Goal: Task Accomplishment & Management: Manage account settings

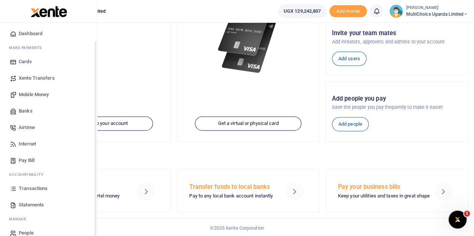
scroll to position [31, 0]
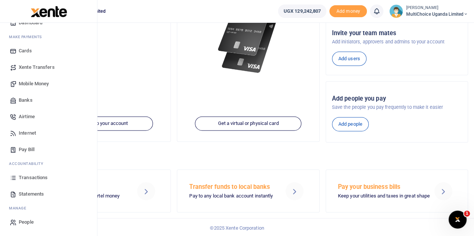
click at [23, 97] on span "Banks" at bounding box center [26, 100] width 14 height 7
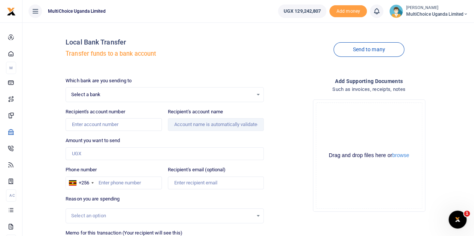
click at [258, 94] on div "Select a bank Select an option..." at bounding box center [164, 95] width 197 height 8
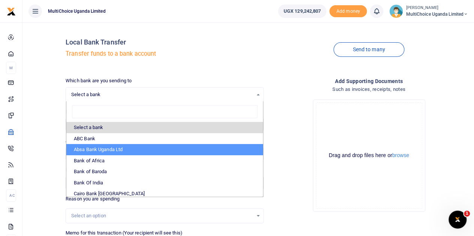
drag, startPoint x: 105, startPoint y: 149, endPoint x: 80, endPoint y: 151, distance: 24.9
click at [104, 149] on li "Absa Bank Uganda Ltd" at bounding box center [164, 149] width 197 height 11
select select "ABSA"
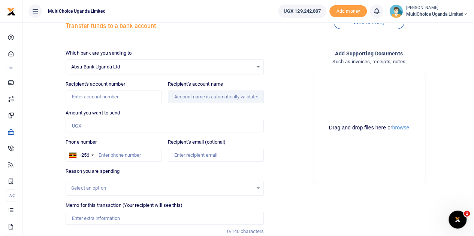
scroll to position [37, 0]
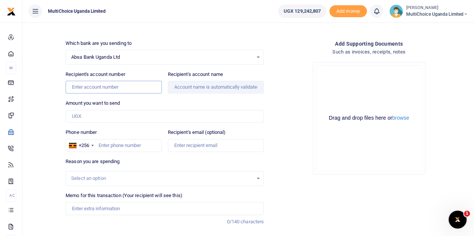
click at [125, 87] on input "Recipient's account number" at bounding box center [114, 87] width 96 height 13
paste input "6001899641"
type input "6001899641"
click at [133, 116] on input "Amount you want to send" at bounding box center [165, 116] width 198 height 13
type input "Ezra Musondoli"
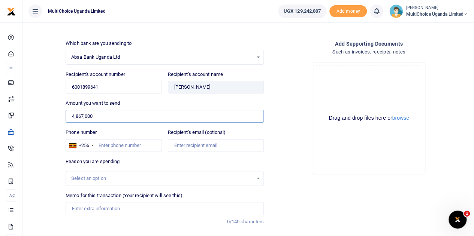
type input "4,867,000"
click at [139, 146] on input "Phone number" at bounding box center [114, 145] width 96 height 13
click at [436, 144] on div "Drop your files here Drag and drop files here or browse Powered by Uppy" at bounding box center [369, 118] width 198 height 124
click at [130, 144] on input "Phone number" at bounding box center [114, 145] width 96 height 13
paste input "751161721"
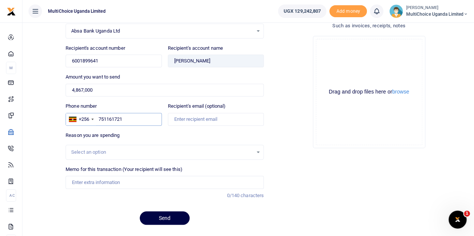
scroll to position [75, 0]
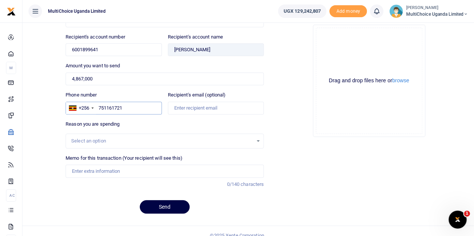
type input "751161721"
click at [121, 173] on input "Memo for this transaction (Your recipient will see this)" at bounding box center [165, 171] width 198 height 13
type input "J"
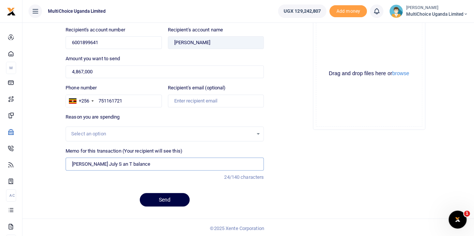
scroll to position [45, 0]
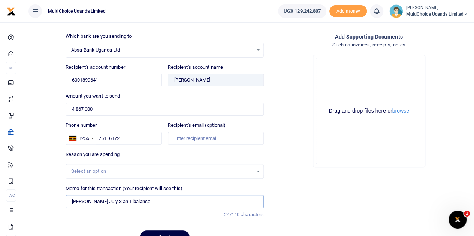
type input "Ezra July S an T balance"
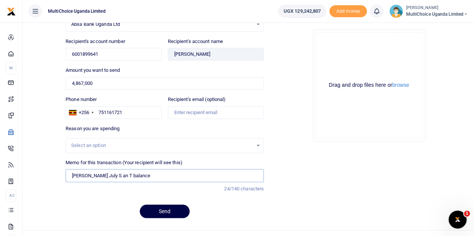
scroll to position [82, 0]
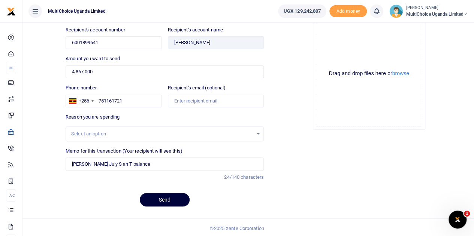
click at [172, 200] on button "Send" at bounding box center [165, 199] width 50 height 13
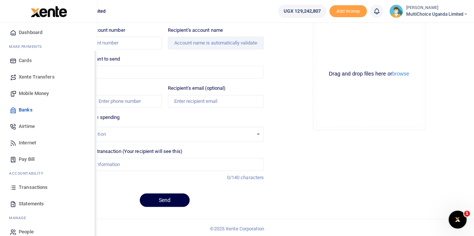
scroll to position [31, 0]
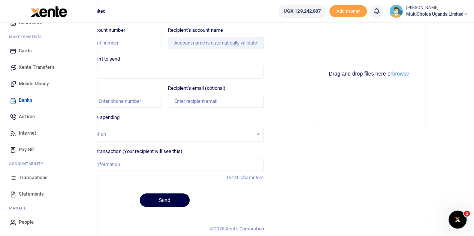
click at [39, 85] on span "Mobile Money" at bounding box center [34, 83] width 30 height 7
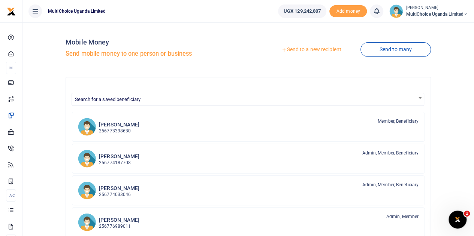
click at [320, 51] on link "Send to a new recipient" at bounding box center [311, 49] width 98 height 13
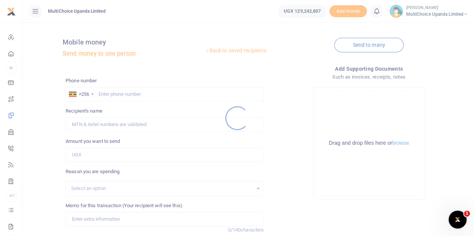
click at [116, 92] on div at bounding box center [237, 118] width 474 height 236
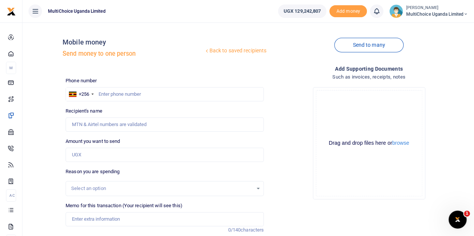
click at [131, 96] on div at bounding box center [237, 118] width 474 height 236
click at [135, 93] on input "text" at bounding box center [165, 94] width 198 height 14
type input "0705658671"
click at [109, 157] on input "Amount you want to send" at bounding box center [165, 155] width 198 height 14
paste input "125,672.38"
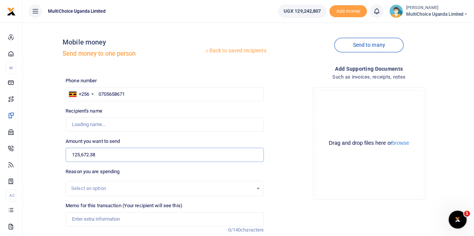
type input "125,672"
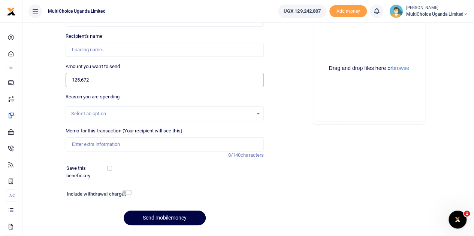
type input "Maryvaleria Namyenya"
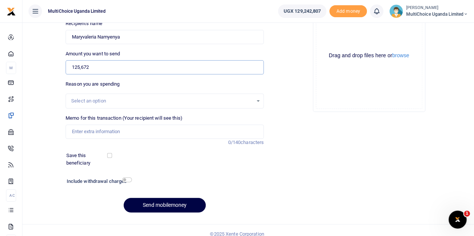
scroll to position [94, 0]
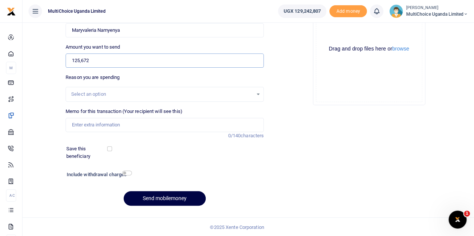
type input "125,672"
click at [124, 173] on input "checkbox" at bounding box center [127, 173] width 10 height 5
checkbox input "true"
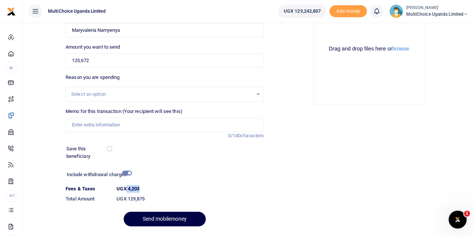
drag, startPoint x: 127, startPoint y: 189, endPoint x: 139, endPoint y: 189, distance: 12.7
click at [139, 189] on label "UGX 4,203" at bounding box center [127, 188] width 23 height 7
copy label "4,203"
drag, startPoint x: 118, startPoint y: 66, endPoint x: 60, endPoint y: 61, distance: 57.9
click at [60, 61] on div "Back to saved recipients Mobile money Send money to one person Send to many Pho…" at bounding box center [247, 83] width 445 height 298
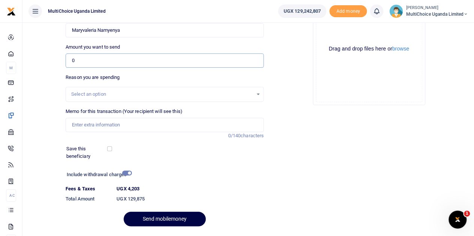
type input "0"
click at [396, 162] on div "Add supporting Documents Such as invoices, receipts, notes Drop your files here…" at bounding box center [369, 101] width 204 height 262
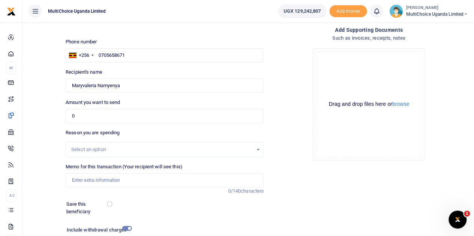
scroll to position [19, 0]
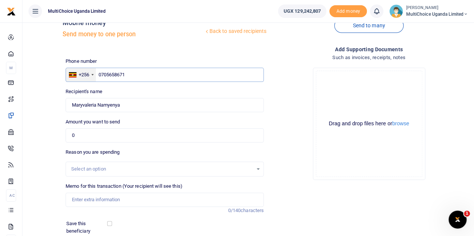
drag, startPoint x: 134, startPoint y: 75, endPoint x: 81, endPoint y: 73, distance: 52.8
click at [81, 73] on div "+256 Uganda +256 0705658671" at bounding box center [165, 75] width 198 height 14
click at [119, 76] on input "text" at bounding box center [165, 75] width 198 height 14
paste input "752334547"
type input "752334547"
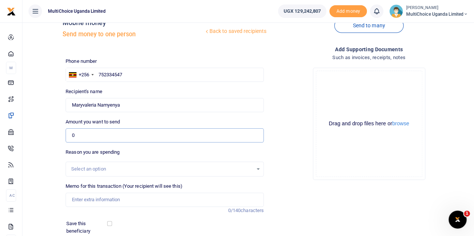
click at [129, 138] on input "0" at bounding box center [165, 135] width 198 height 14
type input "[PERSON_NAME]"
drag, startPoint x: 88, startPoint y: 134, endPoint x: 66, endPoint y: 134, distance: 21.7
click at [66, 134] on input "0" at bounding box center [165, 135] width 198 height 14
paste input "136,300.74"
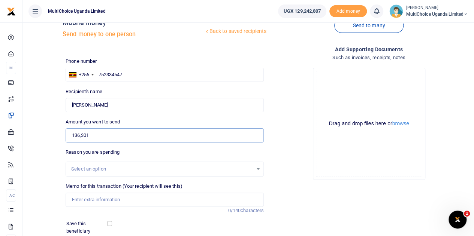
type input "136,301"
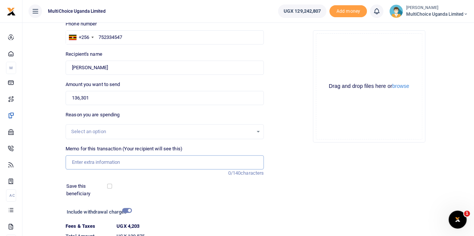
click at [124, 160] on input "Memo for this transaction (Your recipient will see this)" at bounding box center [165, 162] width 198 height 14
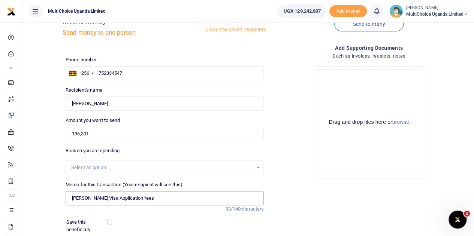
scroll to position [37, 0]
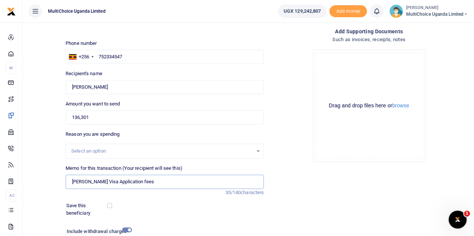
type input "Juliet Tino Visa Application fees"
click at [289, 198] on div "Add supporting Documents Such as invoices, receipts, notes Drop your files here…" at bounding box center [369, 158] width 204 height 262
click at [327, 173] on div "Add supporting Documents Such as invoices, receipts, notes Drop your files here…" at bounding box center [369, 158] width 204 height 262
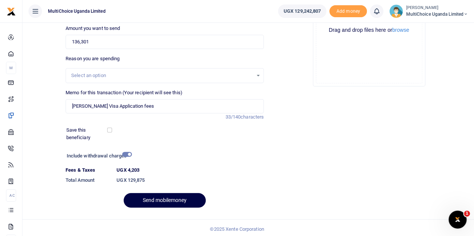
scroll to position [115, 0]
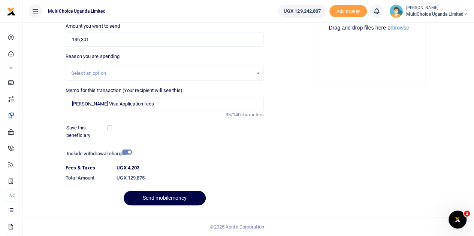
click at [129, 152] on input "checkbox" at bounding box center [127, 152] width 10 height 5
checkbox input "false"
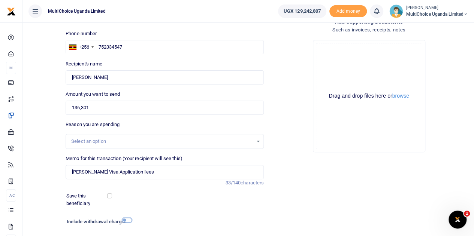
scroll to position [94, 0]
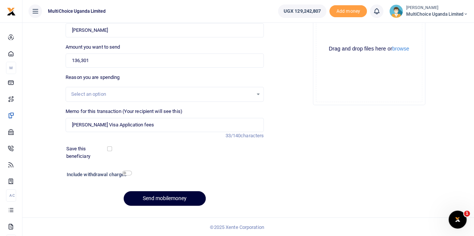
click at [177, 197] on button "Send mobilemoney" at bounding box center [165, 198] width 82 height 15
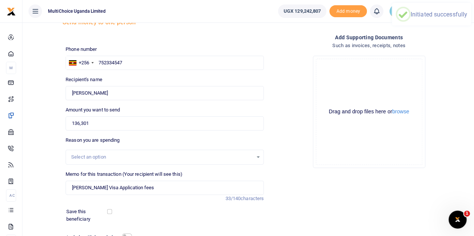
scroll to position [19, 0]
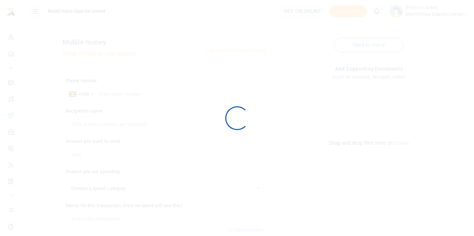
scroll to position [19, 0]
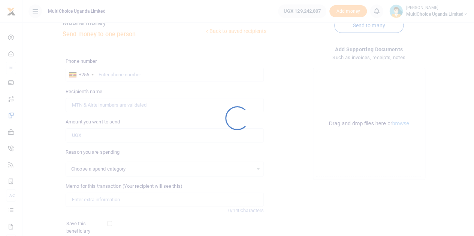
select select
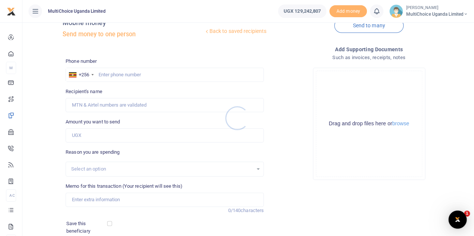
scroll to position [0, 0]
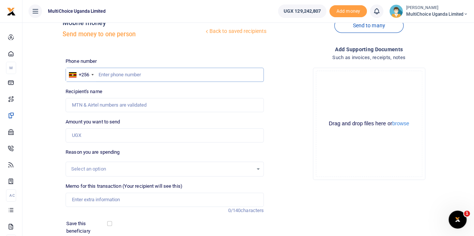
click at [143, 76] on input "text" at bounding box center [165, 75] width 198 height 14
paste input "5,117,658.54"
type input "5,117,658.54"
drag, startPoint x: 143, startPoint y: 76, endPoint x: 86, endPoint y: 75, distance: 57.3
click at [86, 75] on div "+256 [GEOGRAPHIC_DATA] +256 5,117,658.54" at bounding box center [165, 75] width 198 height 14
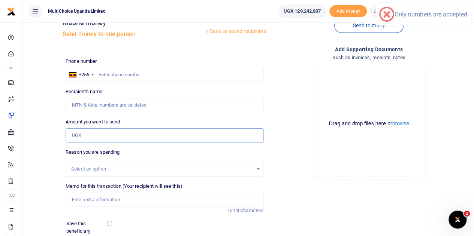
click at [90, 138] on input "Amount you want to send" at bounding box center [165, 135] width 198 height 14
paste input "5,117,658.54"
type input "5,117,659"
click at [108, 77] on input "text" at bounding box center [165, 75] width 198 height 14
click at [179, 77] on input "text" at bounding box center [165, 75] width 198 height 14
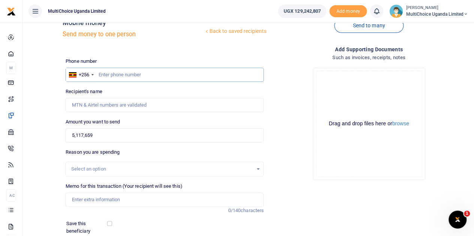
paste input "752334547"
type input "752334547"
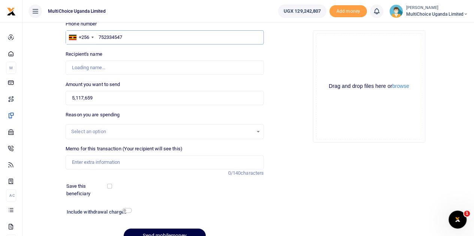
type input "[PERSON_NAME]"
type input "752334547"
click at [122, 209] on h6 "Include withdrawal charges" at bounding box center [98, 212] width 62 height 6
click at [127, 209] on input "checkbox" at bounding box center [127, 210] width 10 height 5
checkbox input "true"
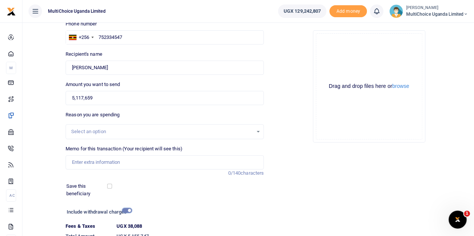
scroll to position [94, 0]
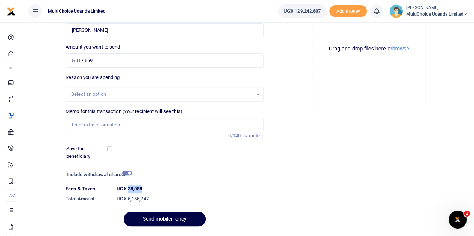
drag, startPoint x: 128, startPoint y: 188, endPoint x: 143, endPoint y: 189, distance: 14.6
click at [143, 189] on dt "UGX 38,088" at bounding box center [189, 188] width 153 height 7
copy label "38,088"
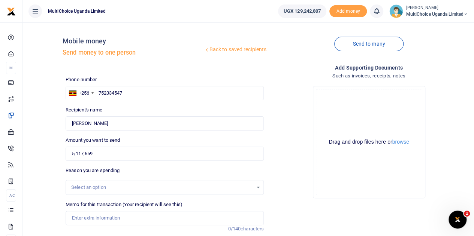
scroll to position [0, 0]
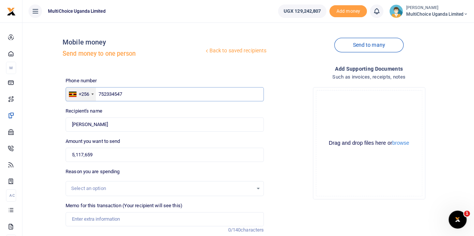
drag, startPoint x: 133, startPoint y: 95, endPoint x: 95, endPoint y: 92, distance: 37.5
click at [95, 92] on div "+256 [GEOGRAPHIC_DATA] [PHONE_NUMBER]" at bounding box center [165, 94] width 198 height 14
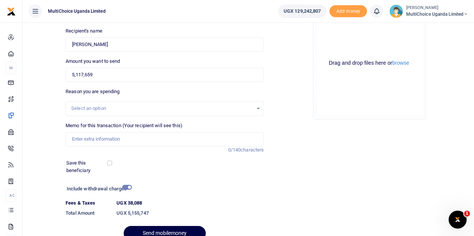
scroll to position [115, 0]
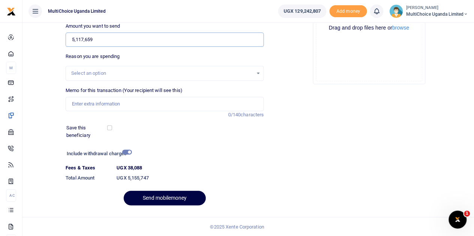
drag, startPoint x: 101, startPoint y: 41, endPoint x: 47, endPoint y: 33, distance: 54.8
click at [48, 34] on div "Back to saved recipients Mobile money Send money to one person Send to many Pho…" at bounding box center [247, 62] width 445 height 298
type input "0"
click at [365, 146] on div "Add supporting Documents Such as invoices, receipts, notes Drop your files here…" at bounding box center [369, 80] width 204 height 262
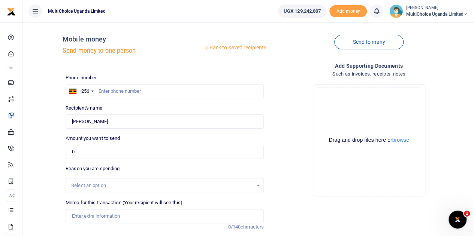
scroll to position [3, 0]
drag, startPoint x: 138, startPoint y: 122, endPoint x: 55, endPoint y: 118, distance: 82.9
click at [55, 118] on div "Back to saved recipients Mobile money Send money to one person Send to many Pho…" at bounding box center [247, 174] width 445 height 298
click at [428, 186] on div "Drop your files here Drag and drop files here or browse Powered by Uppy" at bounding box center [369, 140] width 198 height 124
click at [440, 153] on div "Drop your files here Drag and drop files here or browse Powered by Uppy" at bounding box center [369, 140] width 198 height 124
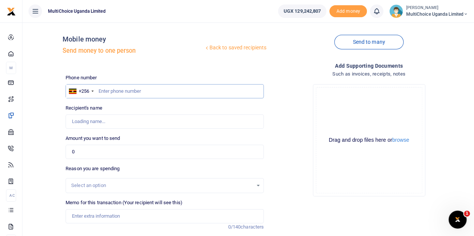
click at [156, 89] on input "text" at bounding box center [165, 91] width 198 height 14
paste input "751161721"
type input "751161721"
type input "Ezra Musondoli"
type input "751161721"
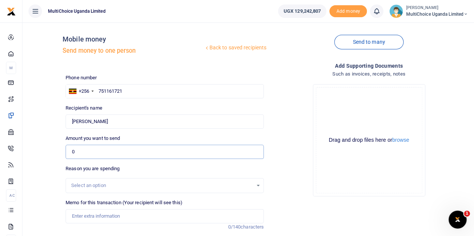
click at [182, 151] on input "0" at bounding box center [165, 152] width 198 height 14
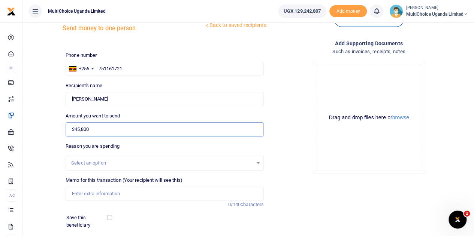
scroll to position [40, 0]
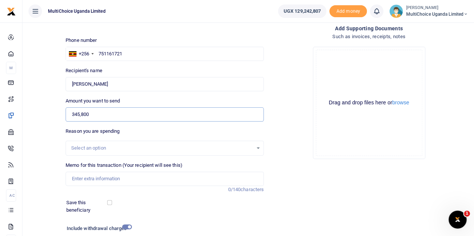
type input "345,800"
click at [143, 179] on input "Memo for this transaction (Your recipient will see this)" at bounding box center [165, 179] width 198 height 14
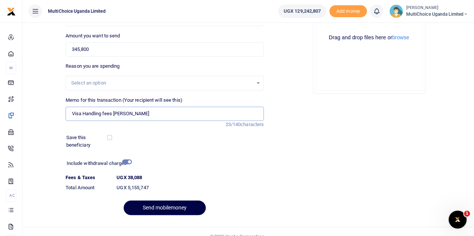
scroll to position [115, 0]
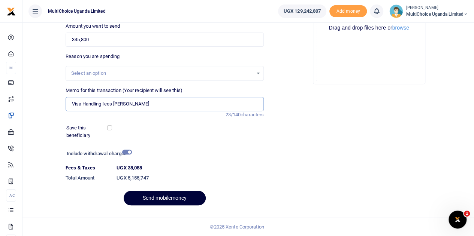
type input "Visa Handling fees Ezra"
click at [177, 198] on button "Send mobilemoney" at bounding box center [165, 198] width 82 height 15
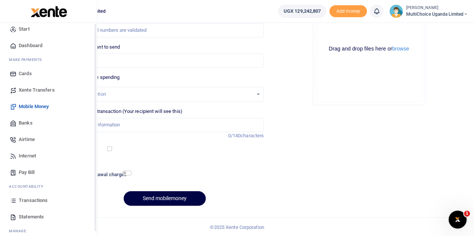
scroll to position [31, 0]
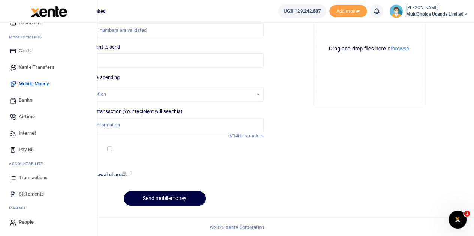
click at [33, 178] on span "Transactions" at bounding box center [33, 177] width 29 height 7
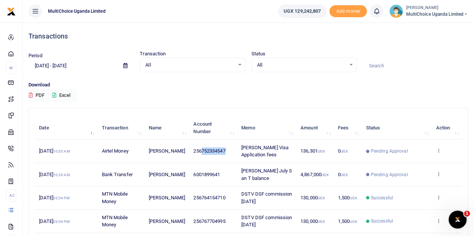
drag, startPoint x: 200, startPoint y: 152, endPoint x: 225, endPoint y: 155, distance: 25.3
click at [225, 155] on td "256752334547" at bounding box center [213, 151] width 48 height 23
copy span "752334547"
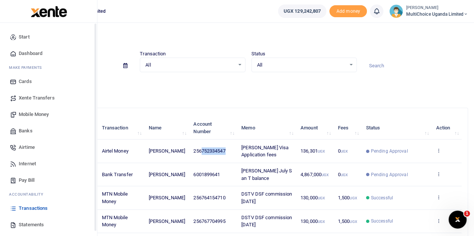
click at [23, 112] on span "Mobile Money" at bounding box center [34, 114] width 30 height 7
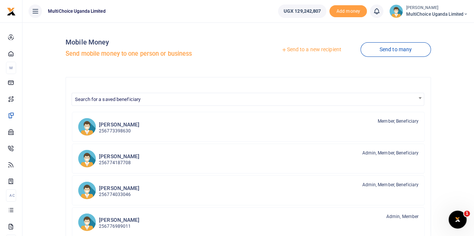
click at [322, 50] on link "Send to a new recipient" at bounding box center [311, 49] width 98 height 13
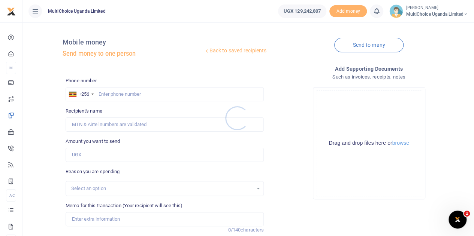
click at [152, 94] on div at bounding box center [237, 118] width 474 height 236
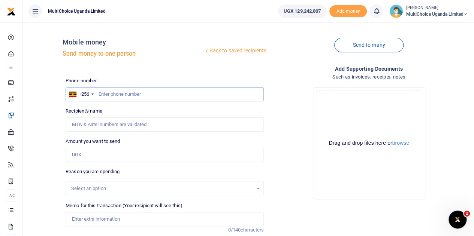
click at [152, 96] on input "text" at bounding box center [165, 94] width 198 height 14
paste input "752334547"
type input "752334547"
type input "Godfrey Ssali"
type input "752334547"
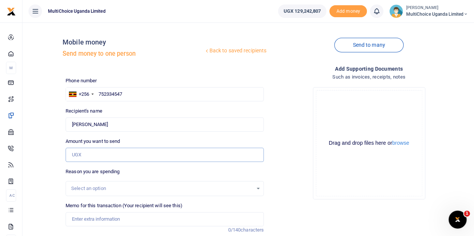
click at [125, 154] on input "Amount you want to send" at bounding box center [165, 155] width 198 height 14
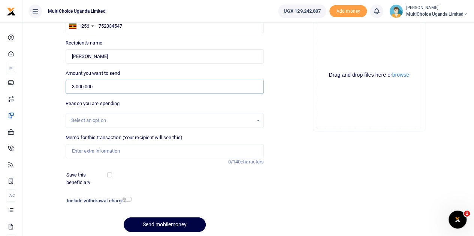
scroll to position [75, 0]
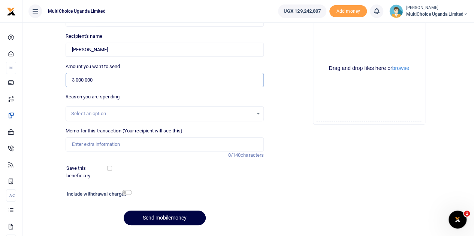
type input "3,000,000"
click at [119, 146] on input "Memo for this transaction (Your recipient will see this)" at bounding box center [165, 144] width 198 height 14
click at [83, 144] on input "Ezra S and T" at bounding box center [165, 144] width 198 height 14
click at [180, 142] on input "Ezra Quarterly travel to corporate S and T" at bounding box center [165, 144] width 198 height 14
type input "Ezra Quarterly travel to corporate S and T"
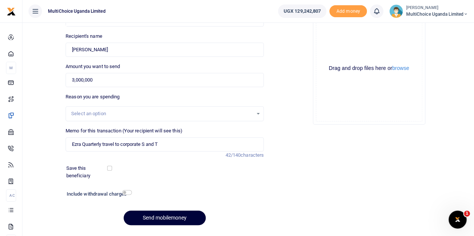
click at [174, 216] on button "Send mobilemoney" at bounding box center [165, 218] width 82 height 15
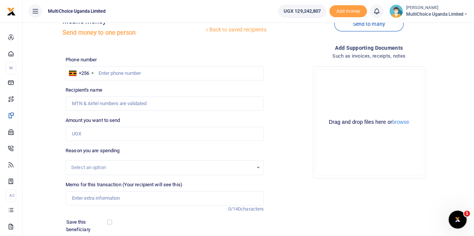
scroll to position [37, 0]
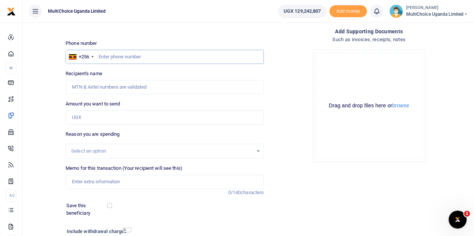
click at [118, 58] on input "text" at bounding box center [165, 57] width 198 height 14
paste input "752334547"
type input "752334547"
type input "Godfrey Ssali"
type input "752334547"
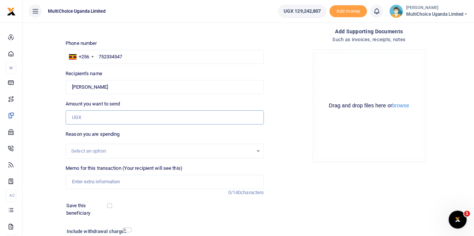
click at [113, 118] on input "Amount you want to send" at bounding box center [165, 117] width 198 height 14
type input "2,191,335"
click at [118, 184] on input "Memo for this transaction (Your recipient will see this)" at bounding box center [165, 182] width 198 height 14
type input "Ezra Quarterly travel to corporate S and T"
click at [283, 172] on div "Add supporting Documents Such as invoices, receipts, notes Drop your files here…" at bounding box center [369, 148] width 204 height 242
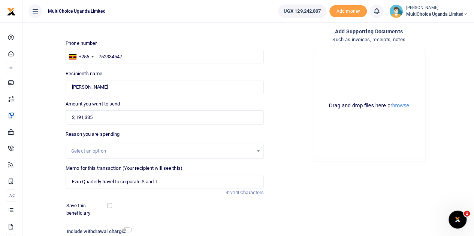
click at [305, 185] on div "Add supporting Documents Such as invoices, receipts, notes Drop your files here…" at bounding box center [369, 148] width 204 height 242
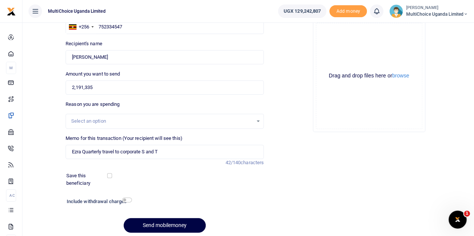
scroll to position [75, 0]
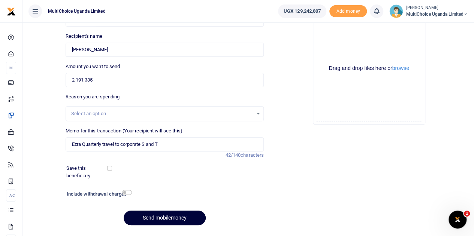
click at [166, 218] on button "Send mobilemoney" at bounding box center [165, 218] width 82 height 15
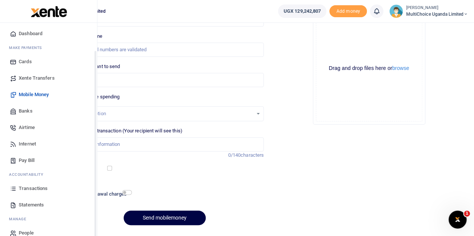
scroll to position [31, 0]
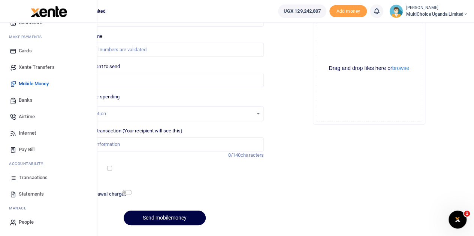
click at [31, 194] on span "Statements" at bounding box center [31, 194] width 25 height 7
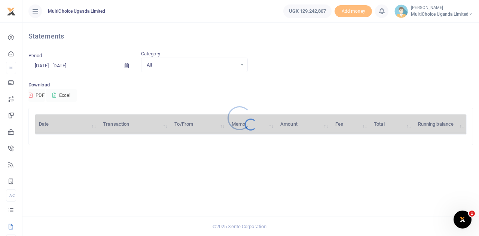
click at [128, 65] on div at bounding box center [239, 118] width 479 height 236
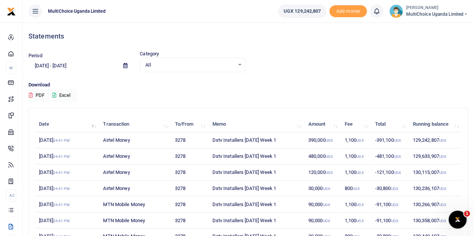
click at [125, 64] on icon at bounding box center [125, 65] width 4 height 5
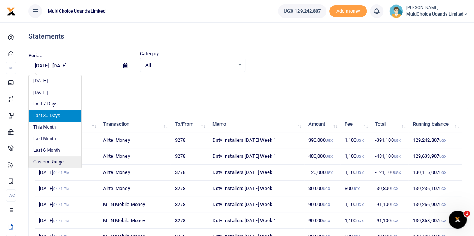
click at [50, 162] on li "Custom Range" at bounding box center [55, 163] width 52 height 12
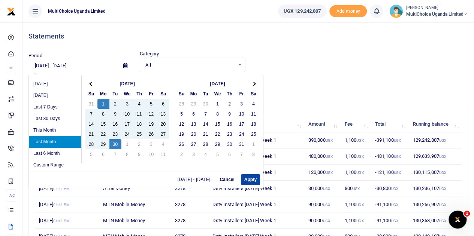
click at [249, 179] on button "Apply" at bounding box center [250, 180] width 19 height 10
type input "[DATE] - [DATE]"
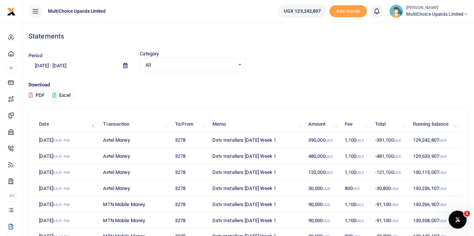
click at [56, 95] on icon at bounding box center [54, 95] width 4 height 5
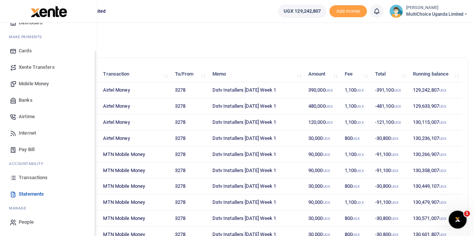
scroll to position [75, 0]
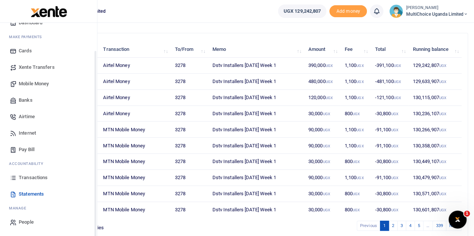
click at [31, 177] on span "Transactions" at bounding box center [33, 177] width 29 height 7
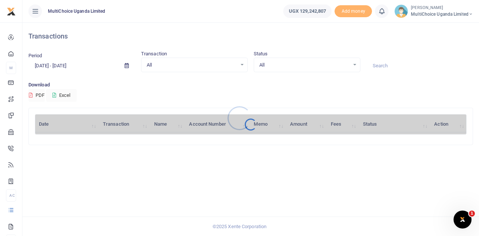
click at [126, 67] on div at bounding box center [239, 118] width 479 height 236
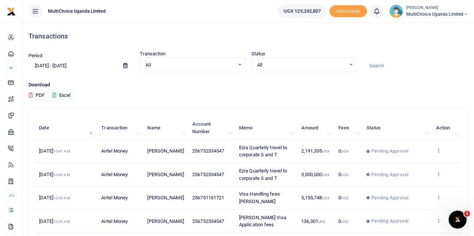
click at [125, 66] on icon at bounding box center [125, 65] width 4 height 5
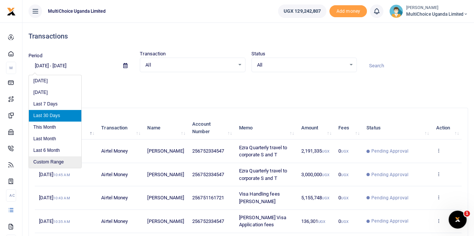
click at [58, 161] on li "Custom Range" at bounding box center [55, 163] width 52 height 12
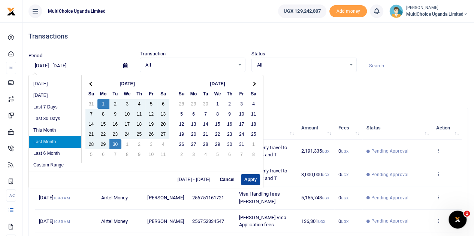
click at [251, 178] on button "Apply" at bounding box center [250, 180] width 19 height 10
type input "09/01/2025 - 09/30/2025"
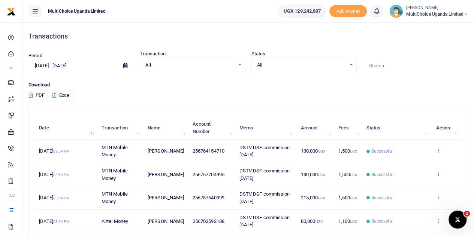
click at [56, 93] on icon at bounding box center [54, 95] width 4 height 5
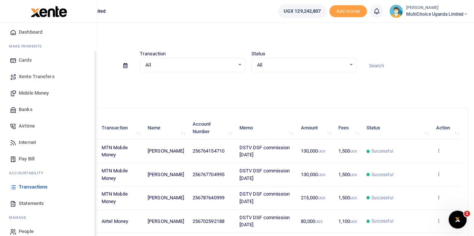
scroll to position [31, 0]
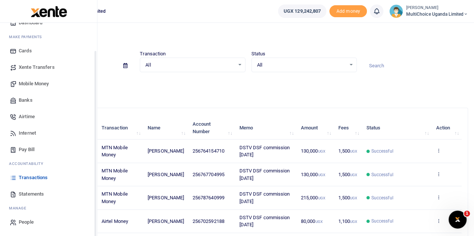
click at [22, 97] on span "Banks" at bounding box center [26, 100] width 14 height 7
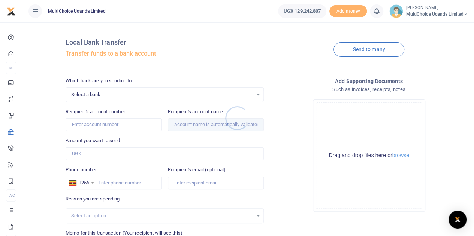
click at [255, 94] on div at bounding box center [237, 118] width 474 height 236
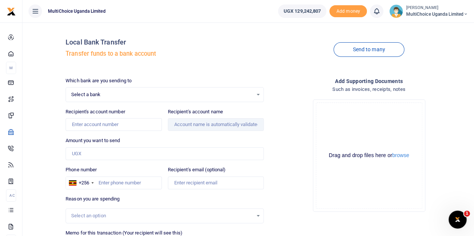
click at [257, 95] on div "Select a bank Select an option..." at bounding box center [164, 95] width 197 height 8
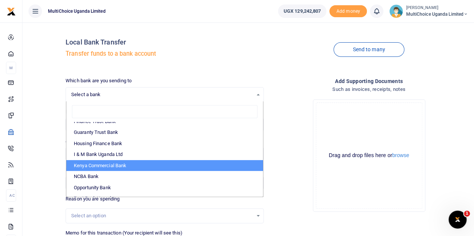
scroll to position [187, 0]
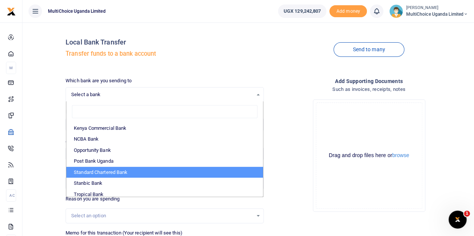
click at [98, 170] on li "Standard Chartered Bank" at bounding box center [164, 172] width 197 height 11
select select "STAN"
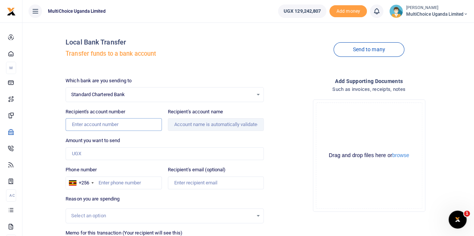
click at [105, 127] on input "Recipient's account number" at bounding box center [114, 124] width 96 height 13
paste input "0100204213800"
type input "0100204213800"
click at [122, 181] on input "Phone number" at bounding box center [114, 183] width 96 height 13
type input "0"
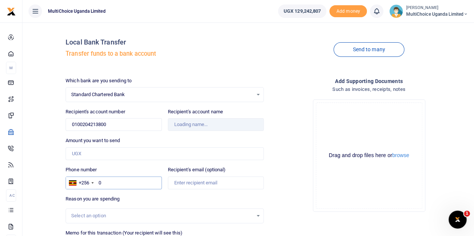
type input "[PERSON_NAME]"
type input "0774487208"
click at [157, 200] on div "Reason you are spending Select an option" at bounding box center [165, 209] width 198 height 28
click at [139, 151] on input "Amount you want to send" at bounding box center [165, 154] width 198 height 13
type input "345,800"
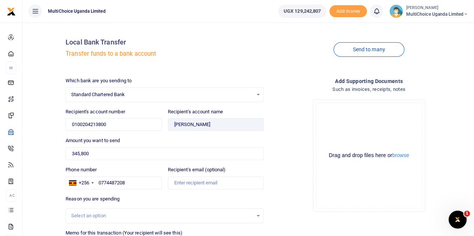
click at [277, 188] on div "Drop your files here Drag and drop files here or browse Powered by Uppy" at bounding box center [369, 156] width 198 height 124
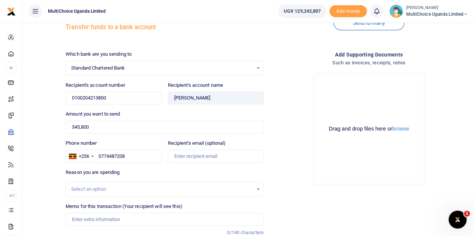
scroll to position [75, 0]
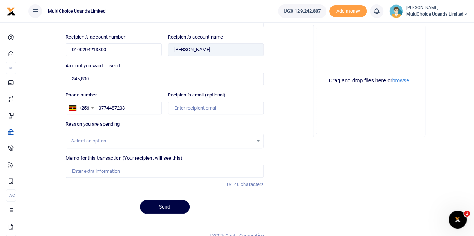
click at [260, 140] on div "Select an option" at bounding box center [164, 141] width 197 height 8
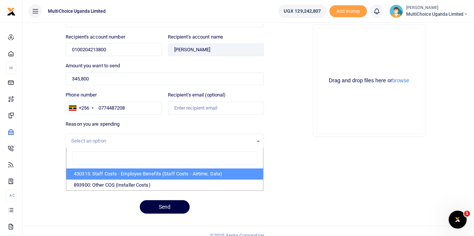
click at [311, 179] on div "Add supporting Documents Such as invoices, receipts, notes Drop your files here…" at bounding box center [369, 111] width 204 height 218
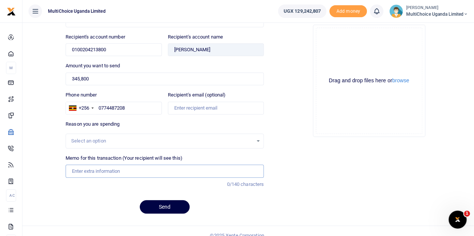
click at [130, 172] on input "Memo for this transaction (Your recipient will see this)" at bounding box center [165, 171] width 198 height 13
type input "Juliet Tino Visa Handling fees for proc seminar"
click at [169, 208] on button "Send" at bounding box center [165, 206] width 50 height 13
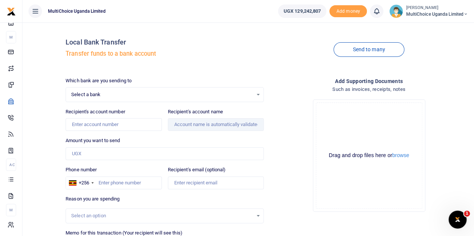
scroll to position [75, 0]
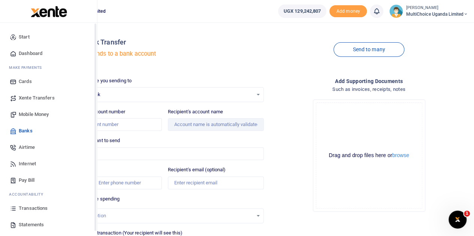
scroll to position [31, 0]
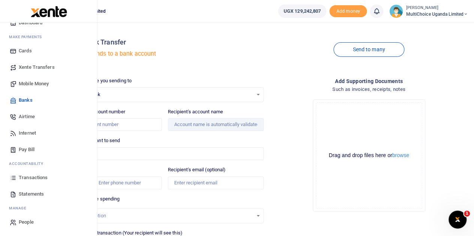
click at [28, 178] on span "Transactions" at bounding box center [33, 177] width 29 height 7
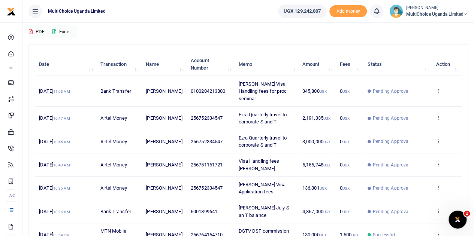
scroll to position [75, 0]
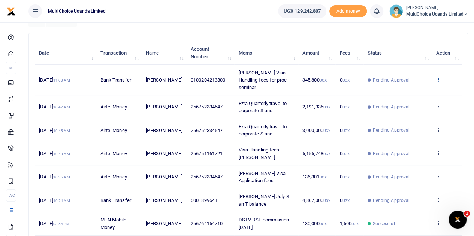
click at [437, 77] on icon at bounding box center [438, 79] width 5 height 5
click at [416, 85] on link "View details" at bounding box center [410, 89] width 59 height 10
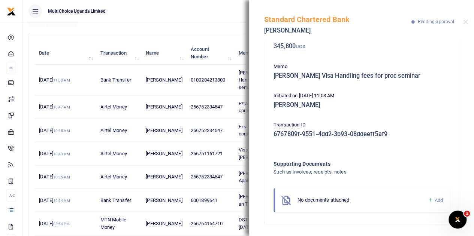
scroll to position [48, 0]
click at [427, 200] on icon at bounding box center [430, 200] width 6 height 7
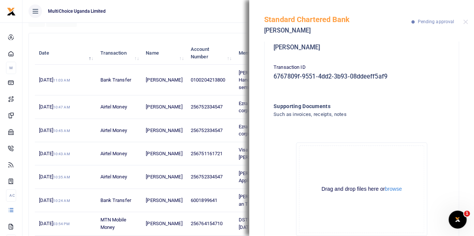
scroll to position [133, 0]
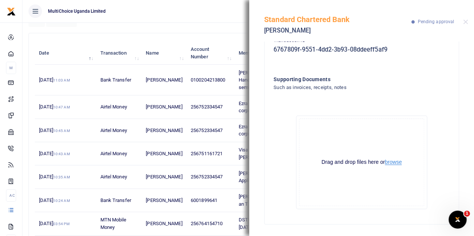
click at [387, 162] on button "browse" at bounding box center [393, 163] width 17 height 6
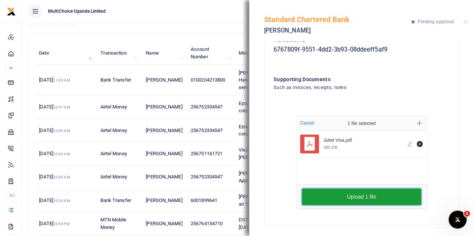
click at [370, 200] on button "Upload 1 file" at bounding box center [361, 197] width 119 height 16
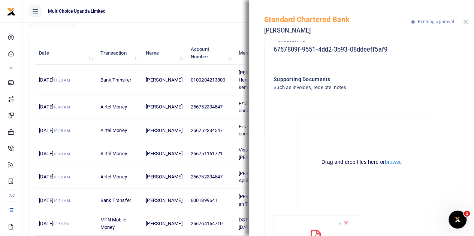
click at [466, 22] on button "Close" at bounding box center [465, 21] width 5 height 5
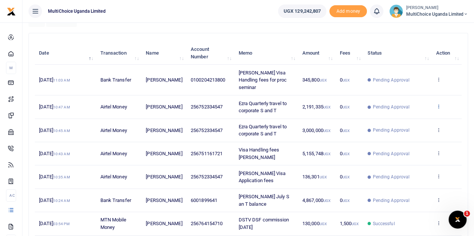
click at [438, 104] on icon at bounding box center [438, 106] width 5 height 5
click at [403, 110] on link "View details" at bounding box center [410, 112] width 59 height 10
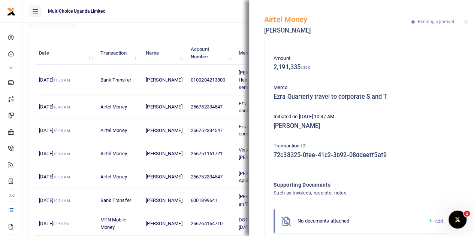
scroll to position [48, 0]
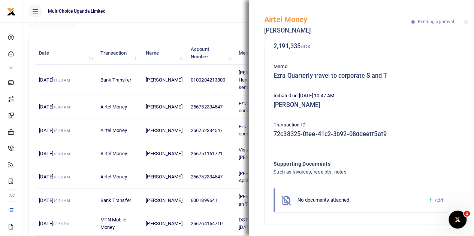
click at [427, 199] on icon at bounding box center [430, 200] width 6 height 7
click at [427, 200] on icon at bounding box center [430, 200] width 6 height 7
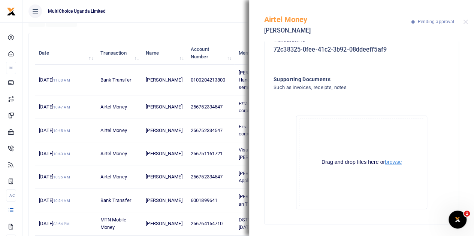
click at [392, 161] on button "browse" at bounding box center [393, 163] width 17 height 6
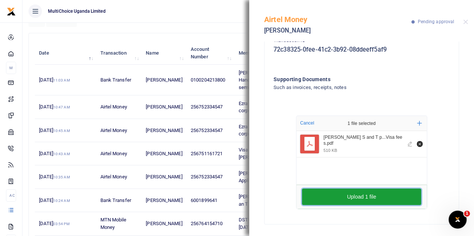
click at [377, 197] on button "Upload 1 file" at bounding box center [361, 197] width 119 height 16
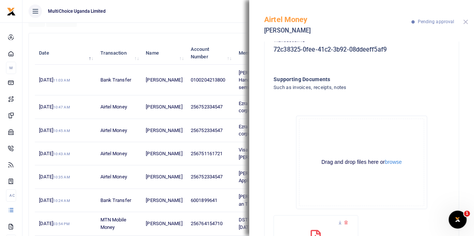
click at [464, 22] on button "Close" at bounding box center [465, 21] width 5 height 5
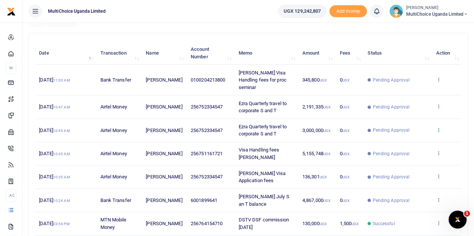
click at [439, 127] on icon at bounding box center [438, 129] width 5 height 5
click at [415, 134] on link "View details" at bounding box center [410, 135] width 59 height 10
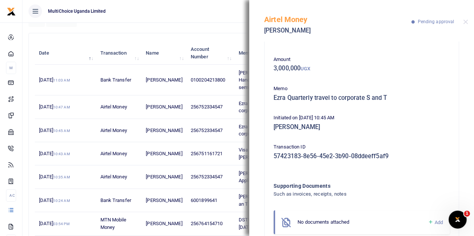
scroll to position [48, 0]
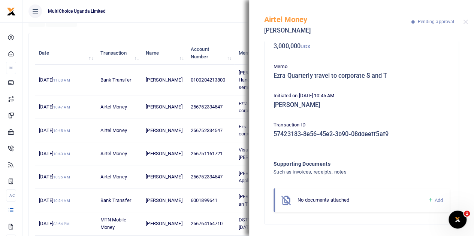
click at [427, 200] on icon at bounding box center [430, 200] width 6 height 7
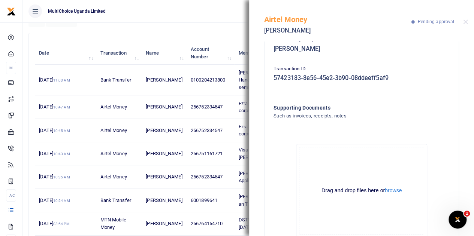
scroll to position [133, 0]
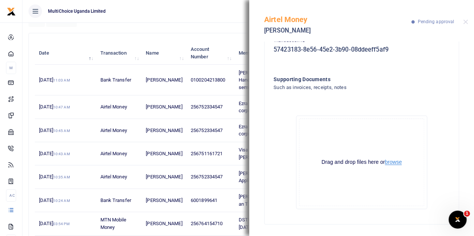
click at [393, 162] on button "browse" at bounding box center [393, 163] width 17 height 6
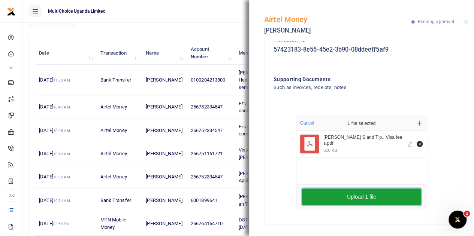
click at [357, 195] on button "Upload 1 file" at bounding box center [361, 197] width 119 height 16
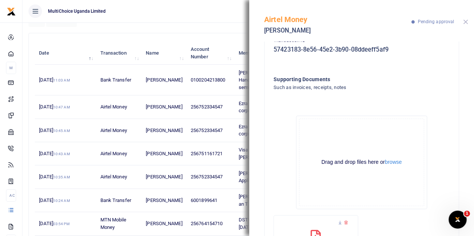
click at [465, 21] on button "Close" at bounding box center [465, 21] width 5 height 5
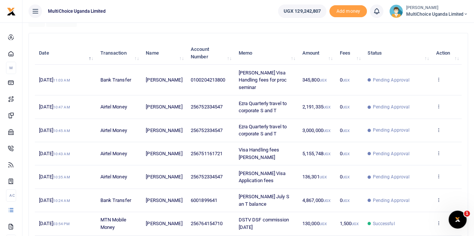
scroll to position [112, 0]
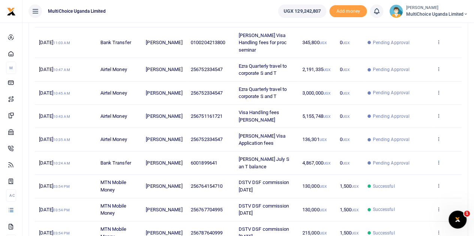
click at [439, 160] on icon at bounding box center [438, 162] width 5 height 5
click at [410, 164] on link "View details" at bounding box center [410, 167] width 59 height 10
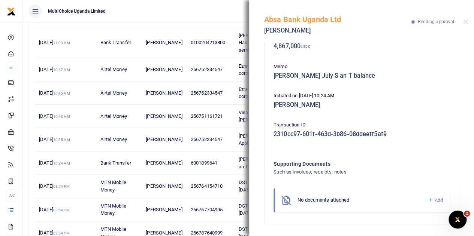
scroll to position [48, 0]
click at [427, 200] on icon at bounding box center [430, 200] width 6 height 7
click at [427, 199] on icon at bounding box center [430, 200] width 6 height 7
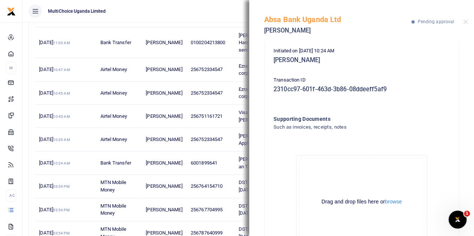
scroll to position [133, 0]
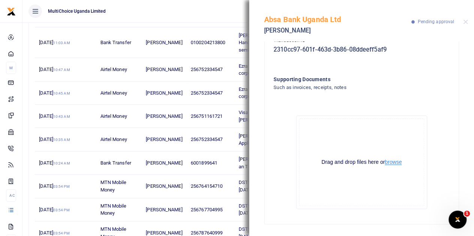
click at [389, 160] on button "browse" at bounding box center [393, 163] width 17 height 6
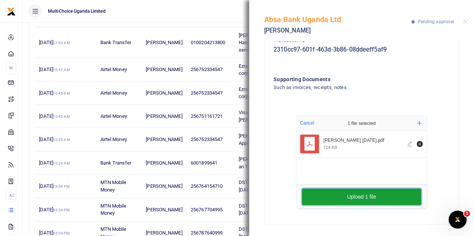
click at [389, 194] on button "Upload 1 file" at bounding box center [361, 197] width 119 height 16
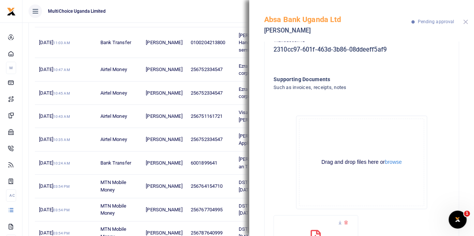
click at [465, 22] on button "Close" at bounding box center [465, 21] width 5 height 5
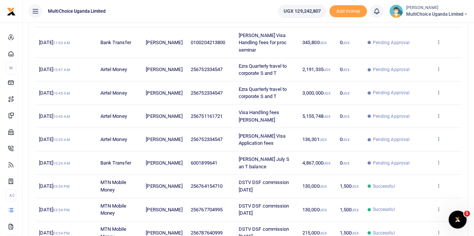
click at [436, 136] on icon at bounding box center [438, 138] width 5 height 5
click at [414, 142] on link "View details" at bounding box center [410, 144] width 59 height 10
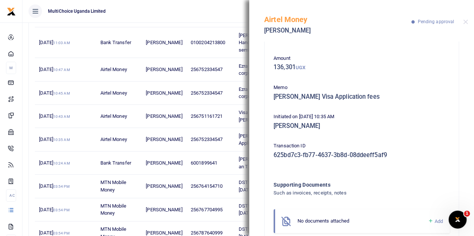
scroll to position [48, 0]
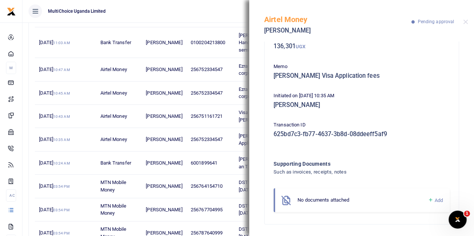
click at [427, 198] on icon at bounding box center [430, 200] width 6 height 7
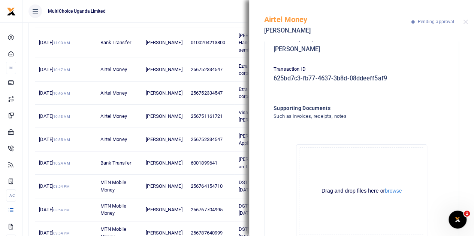
scroll to position [133, 0]
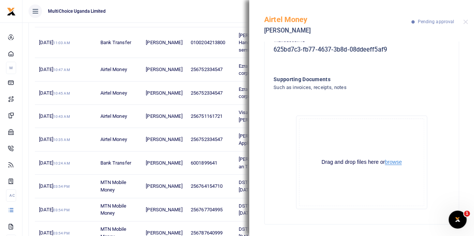
click at [389, 161] on button "browse" at bounding box center [393, 163] width 17 height 6
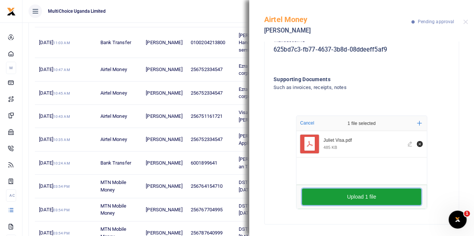
click at [352, 198] on button "Upload 1 file" at bounding box center [361, 197] width 119 height 16
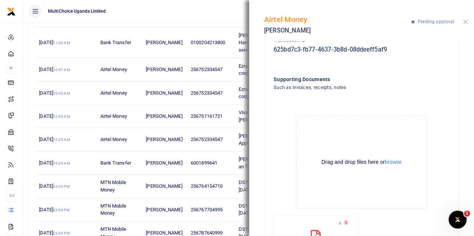
click at [464, 20] on button "Close" at bounding box center [465, 21] width 5 height 5
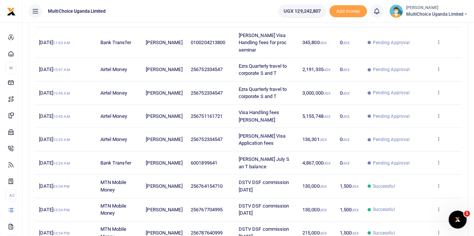
click at [437, 113] on icon at bounding box center [438, 115] width 5 height 5
click at [400, 120] on link "View details" at bounding box center [410, 121] width 59 height 10
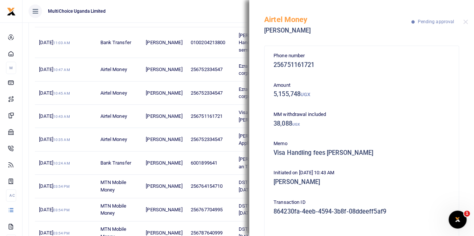
scroll to position [78, 0]
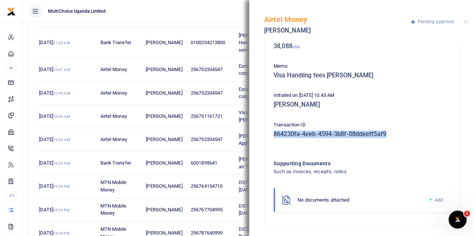
drag, startPoint x: 402, startPoint y: 137, endPoint x: 273, endPoint y: 129, distance: 129.4
click at [273, 129] on div "Transaction ID 864230fa-4eeb-4594-3b8f-08ddeeff5af9" at bounding box center [361, 131] width 182 height 20
copy h5 "864230fa-4eeb-4594-3b8f-08ddeeff5af9"
click at [453, 115] on div "Phone number 256751161721 Amount 5,155,748 UGX MM withdrawal included 38,088 UG…" at bounding box center [361, 139] width 225 height 195
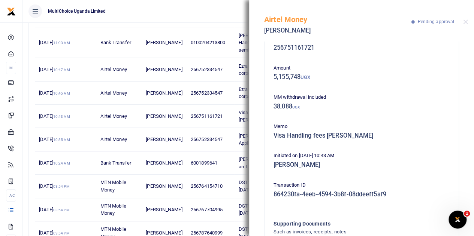
scroll to position [0, 0]
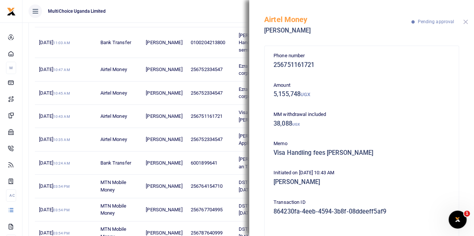
click at [463, 22] on button "Close" at bounding box center [465, 21] width 5 height 5
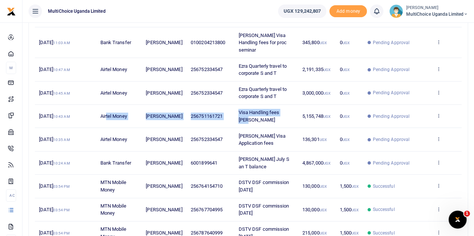
drag, startPoint x: 109, startPoint y: 107, endPoint x: 294, endPoint y: 110, distance: 185.4
click at [294, 110] on tr "[DATE] 10:43 AM Airtel Money [PERSON_NAME] 256751161721 Visa Handling fees [PER…" at bounding box center [248, 116] width 427 height 23
click at [281, 117] on td "Visa Handling fees [PERSON_NAME]" at bounding box center [266, 116] width 64 height 23
drag, startPoint x: 104, startPoint y: 109, endPoint x: 290, endPoint y: 107, distance: 186.1
click at [290, 107] on tr "[DATE] 10:43 AM Airtel Money [PERSON_NAME] 256751161721 Visa Handling fees [PER…" at bounding box center [248, 116] width 427 height 23
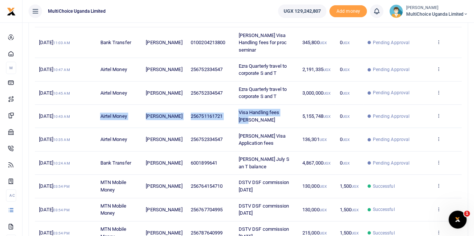
copy tr "Airtel Money [PERSON_NAME] 256751161721 Visa Handling fees [PERSON_NAME]"
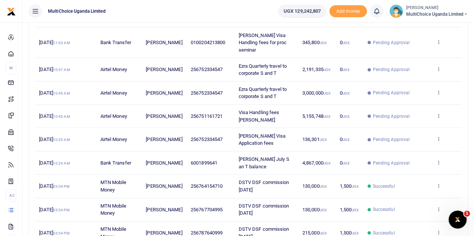
click at [175, 152] on td "[PERSON_NAME]" at bounding box center [164, 163] width 45 height 23
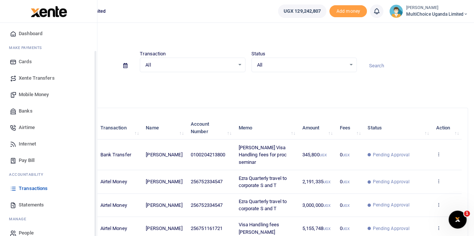
scroll to position [31, 0]
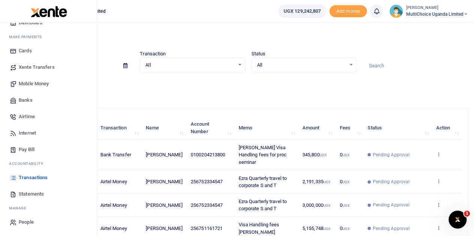
click at [37, 84] on span "Mobile Money" at bounding box center [34, 83] width 30 height 7
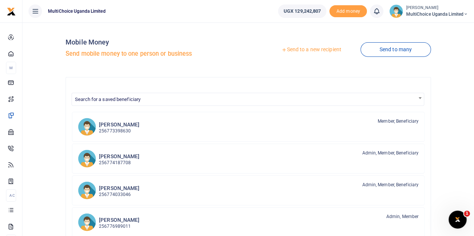
click at [312, 51] on link "Send to a new recipient" at bounding box center [311, 49] width 98 height 13
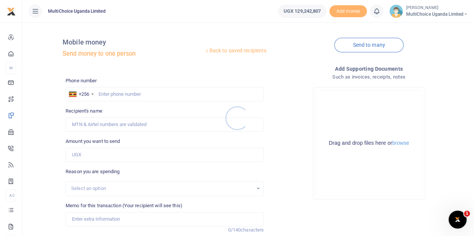
click at [145, 94] on div at bounding box center [237, 118] width 474 height 236
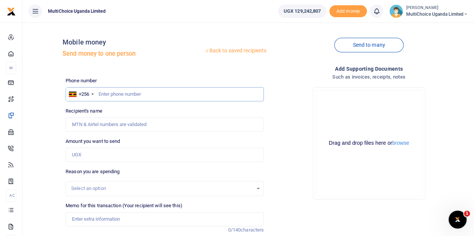
click at [138, 95] on input "text" at bounding box center [165, 94] width 198 height 14
paste input "751161721"
type input "751161721"
type input "[PERSON_NAME]"
type input "751161721"
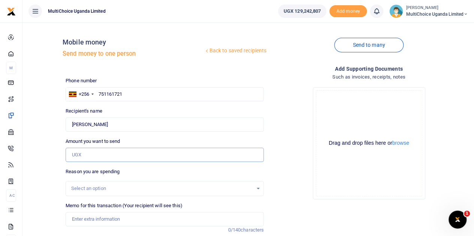
click at [117, 154] on input "Amount you want to send" at bounding box center [165, 155] width 198 height 14
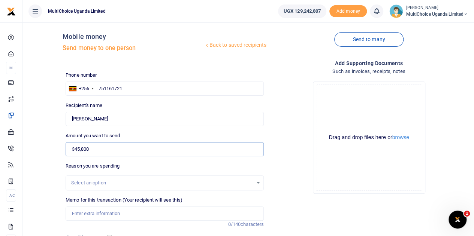
scroll to position [37, 0]
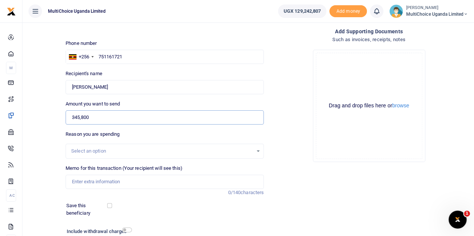
type input "345,800"
click at [105, 181] on input "Memo for this transaction (Your recipient will see this)" at bounding box center [165, 182] width 198 height 14
click at [151, 182] on input "Memo for this transaction (Your recipient will see this)" at bounding box center [165, 182] width 198 height 14
paste input "Visa Handling fees [PERSON_NAME]"
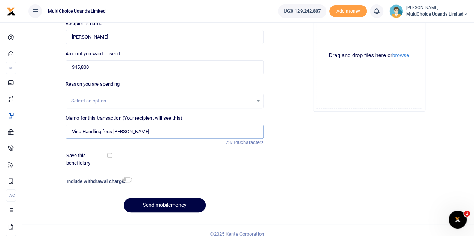
scroll to position [94, 0]
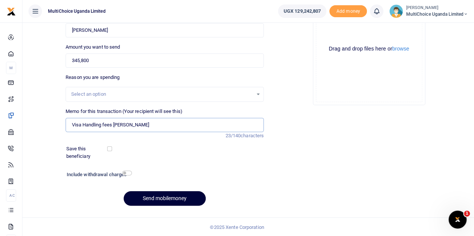
type input "Visa Handling fees [PERSON_NAME]"
click at [177, 196] on button "Send mobilemoney" at bounding box center [165, 198] width 82 height 15
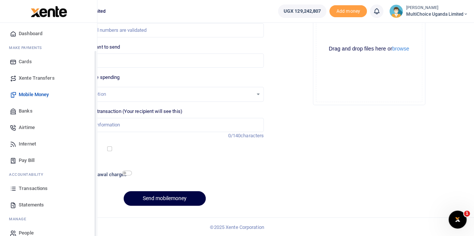
scroll to position [31, 0]
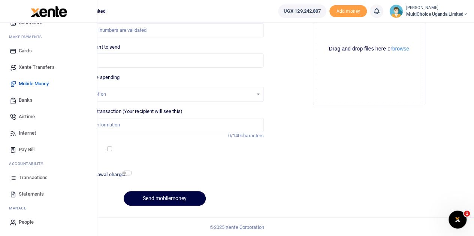
click at [43, 82] on span "Mobile Money" at bounding box center [34, 83] width 30 height 7
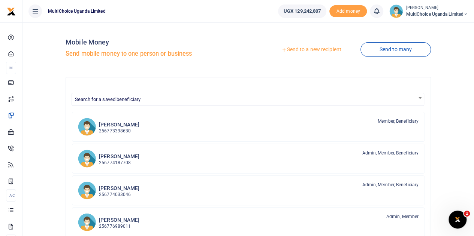
click at [392, 49] on div at bounding box center [237, 118] width 474 height 236
click at [392, 51] on link "Send to many" at bounding box center [395, 49] width 70 height 15
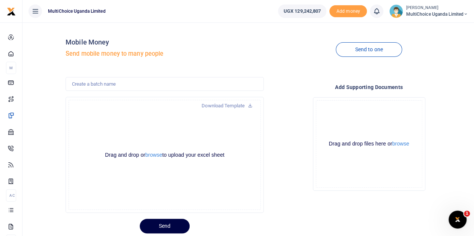
click at [250, 105] on icon at bounding box center [250, 105] width 5 height 5
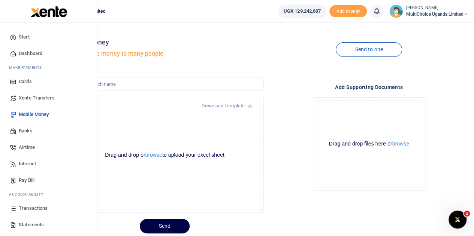
click at [30, 145] on span "Airtime" at bounding box center [27, 147] width 16 height 7
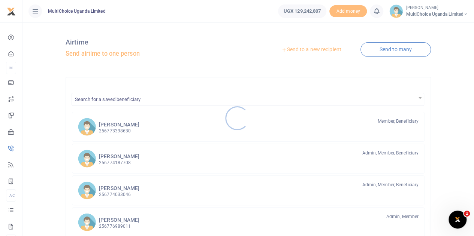
drag, startPoint x: 413, startPoint y: 45, endPoint x: 409, endPoint y: 47, distance: 4.0
click at [410, 46] on div at bounding box center [237, 118] width 474 height 236
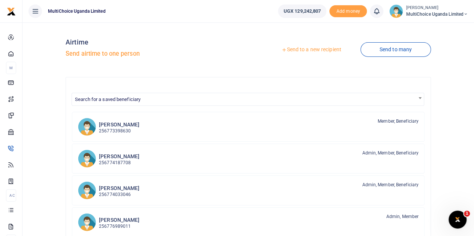
click at [405, 48] on div at bounding box center [237, 118] width 474 height 236
click at [398, 51] on link "Send to many" at bounding box center [395, 49] width 70 height 15
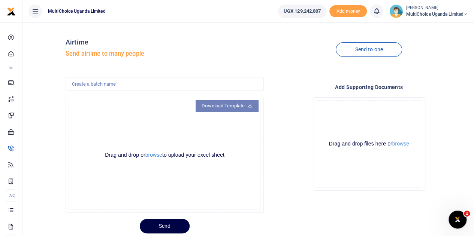
click at [249, 104] on icon at bounding box center [250, 105] width 5 height 5
click at [427, 11] on span "MultiChoice Uganda Limited" at bounding box center [437, 14] width 62 height 7
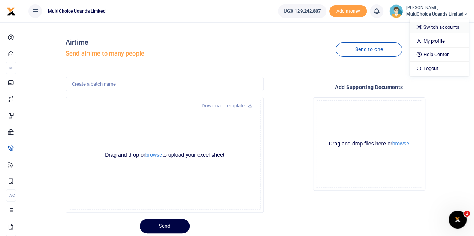
click at [433, 30] on link "Switch accounts" at bounding box center [438, 27] width 59 height 10
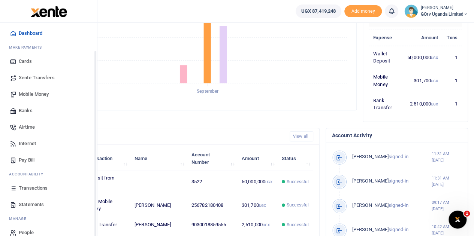
scroll to position [31, 0]
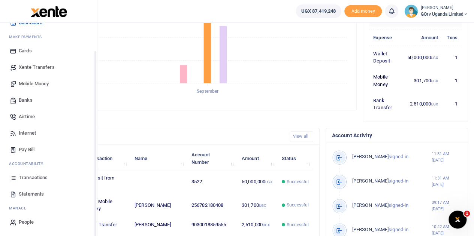
click at [31, 195] on span "Statements" at bounding box center [31, 194] width 25 height 7
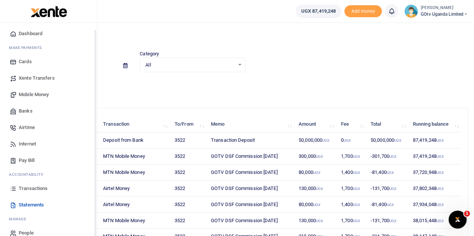
scroll to position [31, 0]
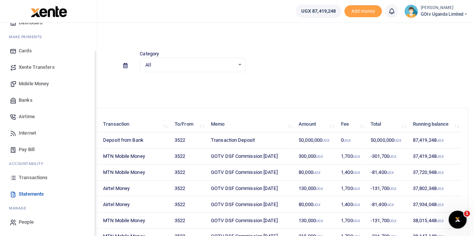
click at [27, 191] on span "Statements" at bounding box center [31, 194] width 25 height 7
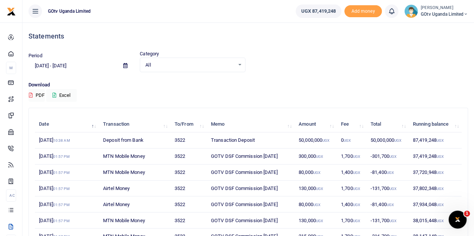
click at [124, 65] on icon at bounding box center [125, 65] width 4 height 5
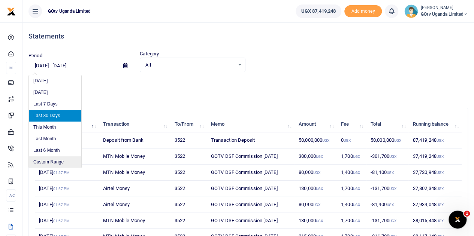
click at [49, 161] on li "Custom Range" at bounding box center [55, 163] width 52 height 12
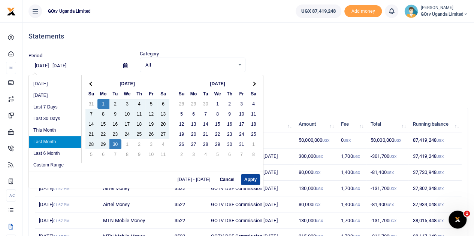
click at [242, 177] on button "Apply" at bounding box center [250, 180] width 19 height 10
type input "09/01/2025 - 09/30/2025"
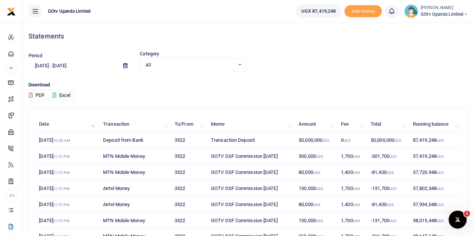
click at [55, 94] on icon at bounding box center [54, 95] width 4 height 5
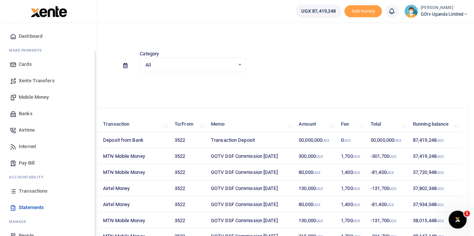
scroll to position [31, 0]
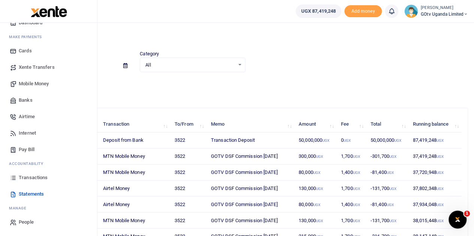
click at [41, 179] on span "Transactions" at bounding box center [33, 177] width 29 height 7
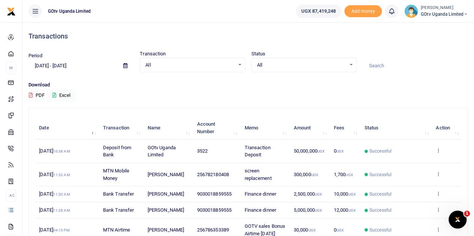
click at [124, 66] on icon at bounding box center [125, 65] width 4 height 5
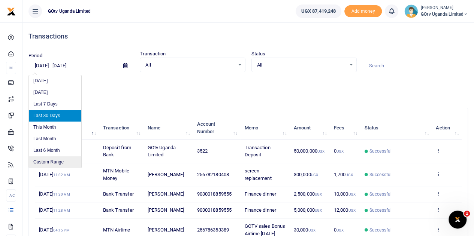
click at [62, 160] on li "Custom Range" at bounding box center [55, 163] width 52 height 12
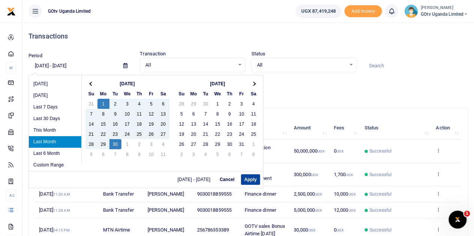
click at [243, 179] on button "Apply" at bounding box center [250, 180] width 19 height 10
type input "09/01/2025 - 09/30/2025"
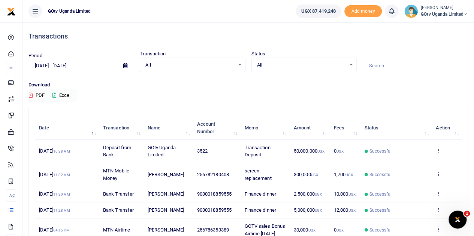
click at [54, 94] on icon at bounding box center [54, 95] width 4 height 5
click at [360, 92] on div "Download PDF Excel" at bounding box center [247, 91] width 439 height 21
click at [458, 12] on span "GOtv Uganda Limited" at bounding box center [444, 14] width 47 height 7
click at [433, 27] on link "Switch accounts" at bounding box center [439, 27] width 59 height 10
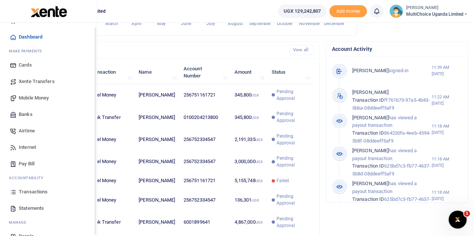
scroll to position [31, 0]
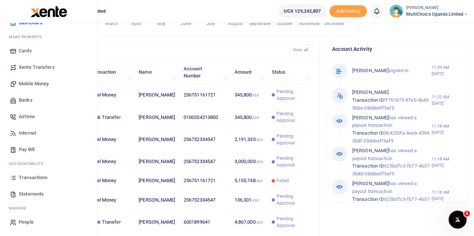
click at [45, 82] on span "Mobile Money" at bounding box center [34, 83] width 30 height 7
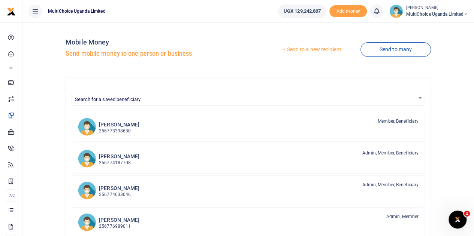
click at [392, 49] on div at bounding box center [237, 118] width 474 height 236
click at [394, 49] on link "Send to many" at bounding box center [395, 49] width 70 height 15
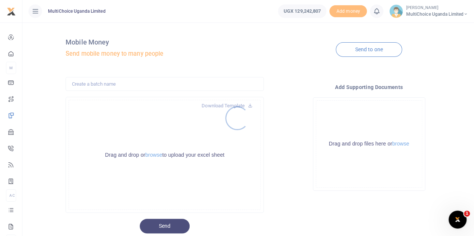
click at [157, 157] on div at bounding box center [237, 118] width 474 height 236
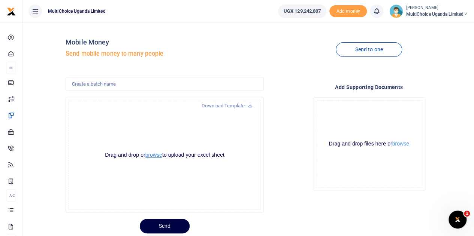
click at [155, 155] on button "browse" at bounding box center [153, 155] width 17 height 6
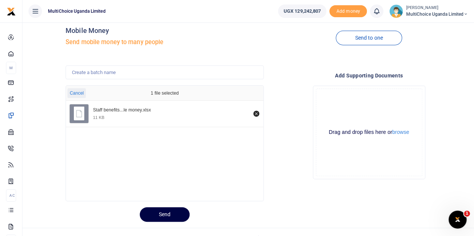
scroll to position [22, 0]
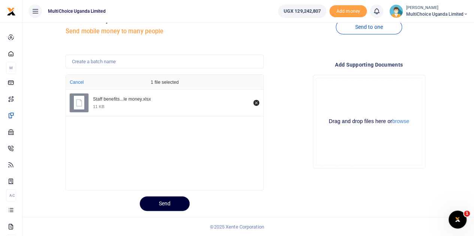
click at [166, 203] on button "Send" at bounding box center [165, 204] width 50 height 15
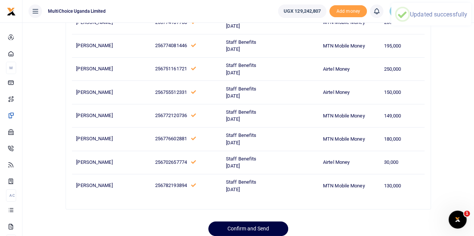
scroll to position [143, 0]
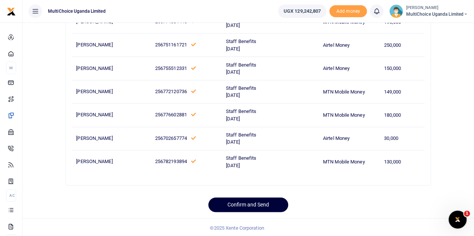
click at [264, 206] on button "Confirm and Send" at bounding box center [248, 205] width 80 height 15
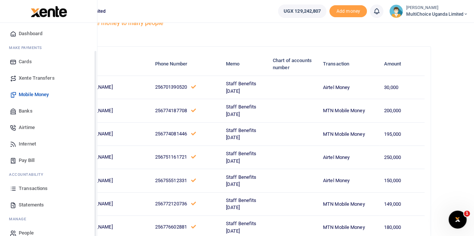
scroll to position [31, 0]
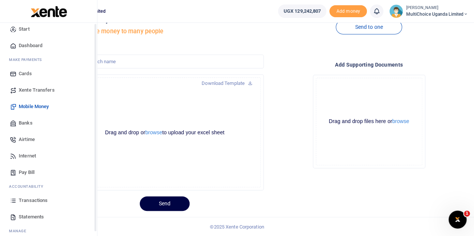
scroll to position [31, 0]
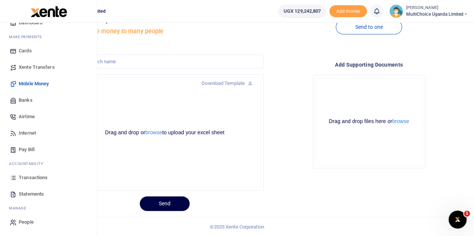
click at [25, 117] on span "Airtime" at bounding box center [27, 116] width 16 height 7
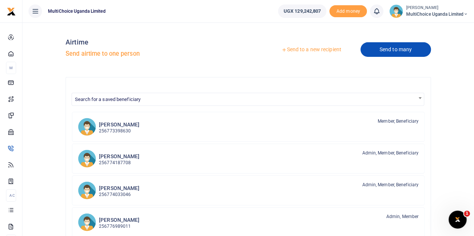
click at [384, 51] on link "Send to many" at bounding box center [395, 49] width 70 height 15
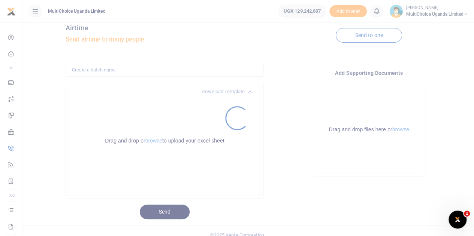
scroll to position [22, 0]
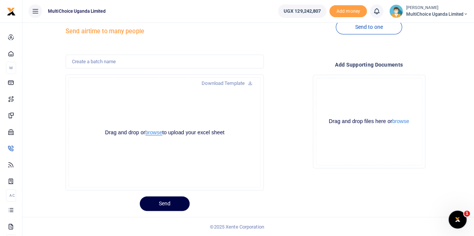
click at [155, 133] on button "browse" at bounding box center [153, 133] width 17 height 6
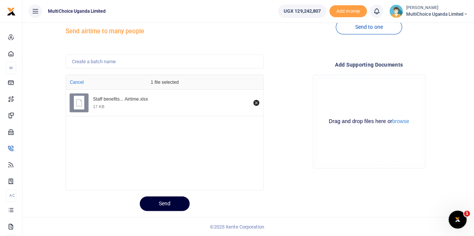
click at [169, 207] on button "Send" at bounding box center [165, 204] width 50 height 15
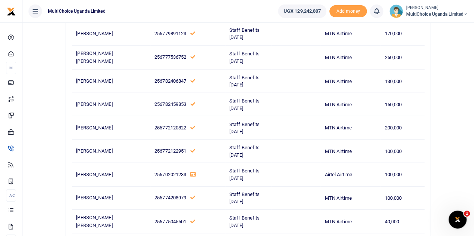
scroll to position [3794, 0]
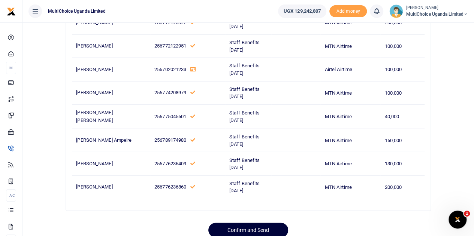
click at [257, 223] on button "Confirm and Send" at bounding box center [248, 230] width 80 height 15
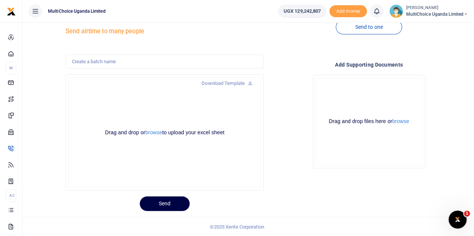
click at [467, 10] on small "[PERSON_NAME]" at bounding box center [437, 8] width 62 height 6
click at [433, 65] on link "Logout" at bounding box center [438, 68] width 59 height 10
